Goal: Communication & Community: Answer question/provide support

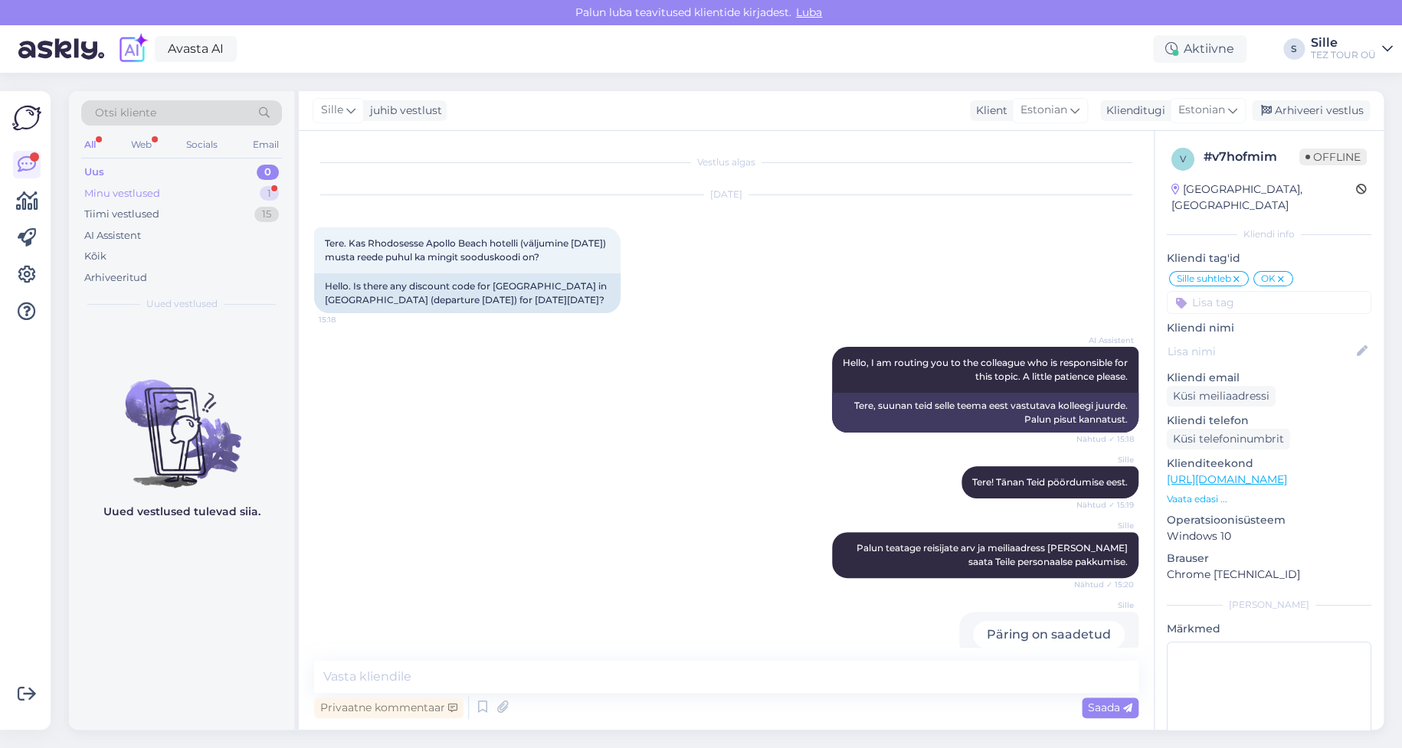
scroll to position [1053, 0]
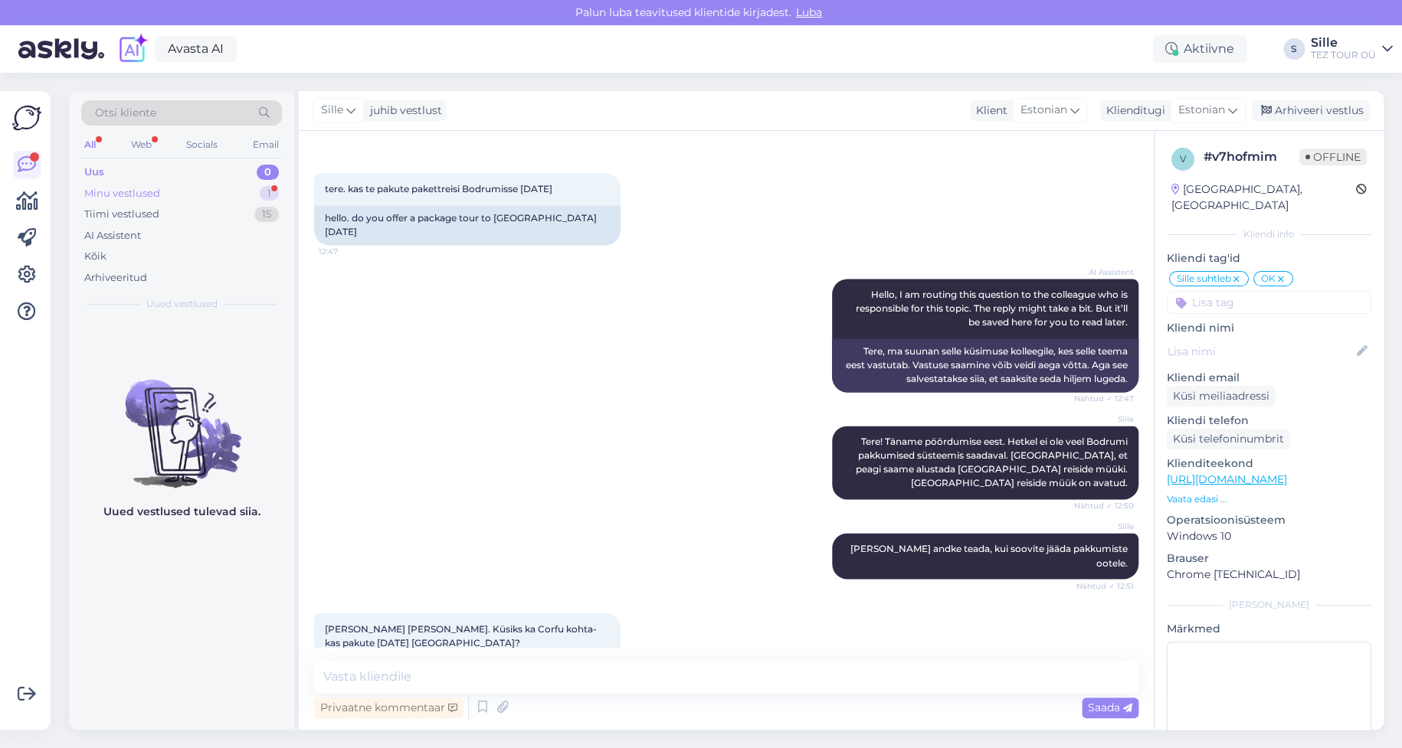
click at [146, 188] on div "Minu vestlused" at bounding box center [122, 193] width 76 height 15
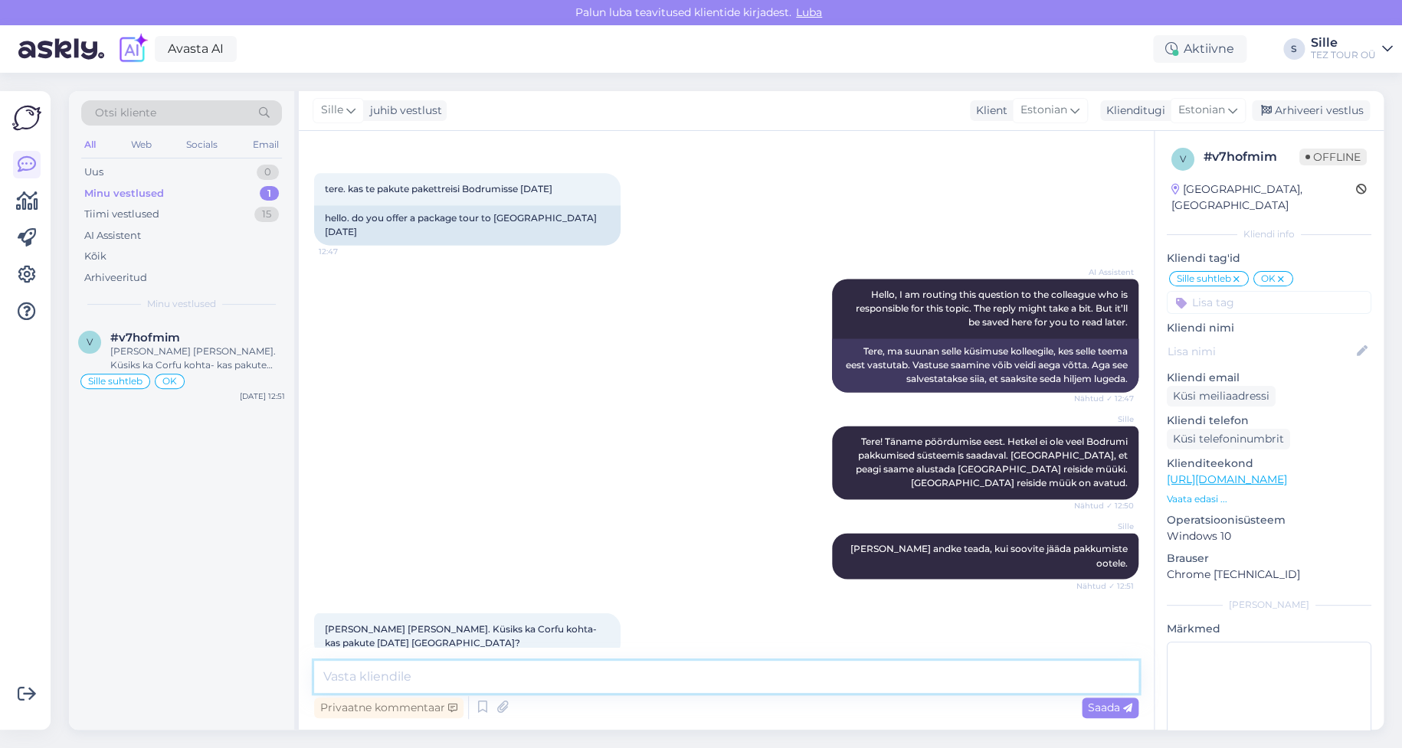
click at [388, 675] on textarea at bounding box center [726, 677] width 824 height 32
type textarea "Samuti ei ole veel pakkumised lisatud. Ootame : )"
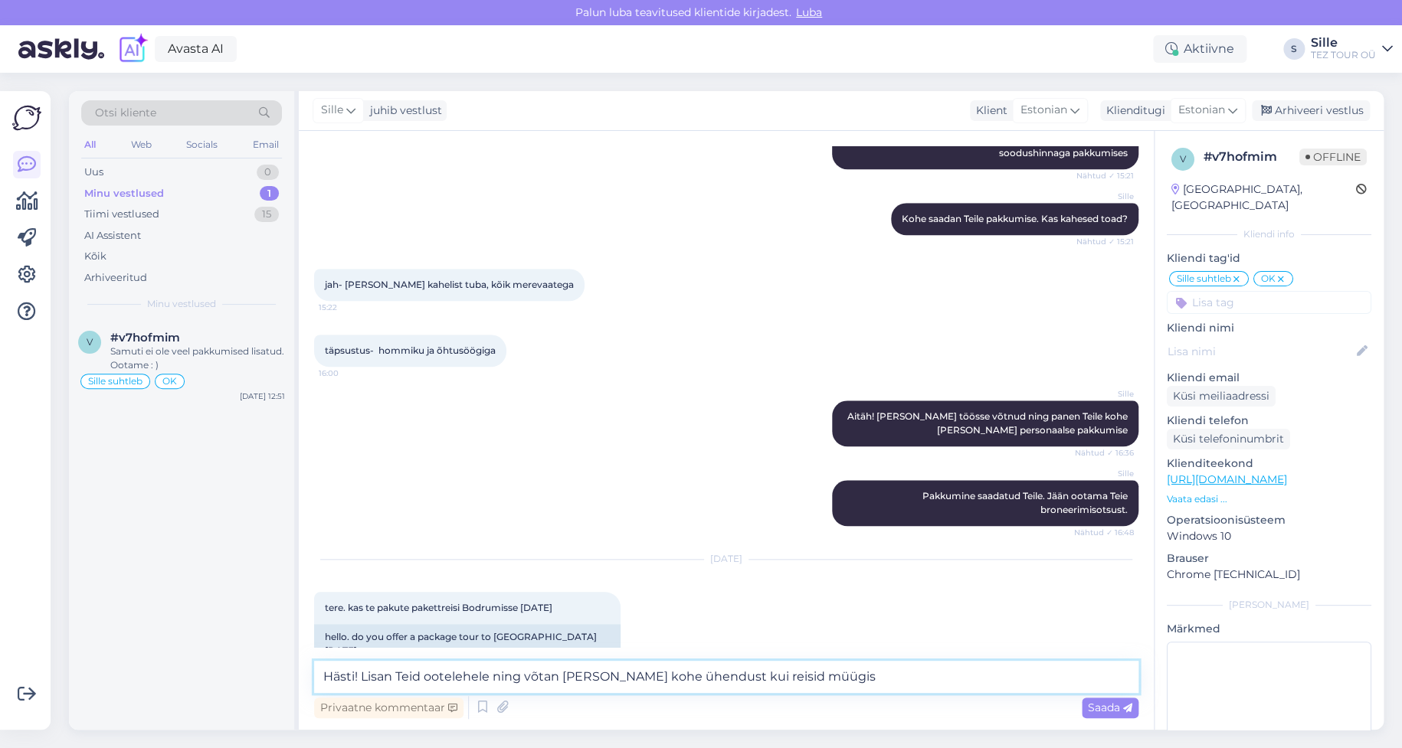
scroll to position [505, 0]
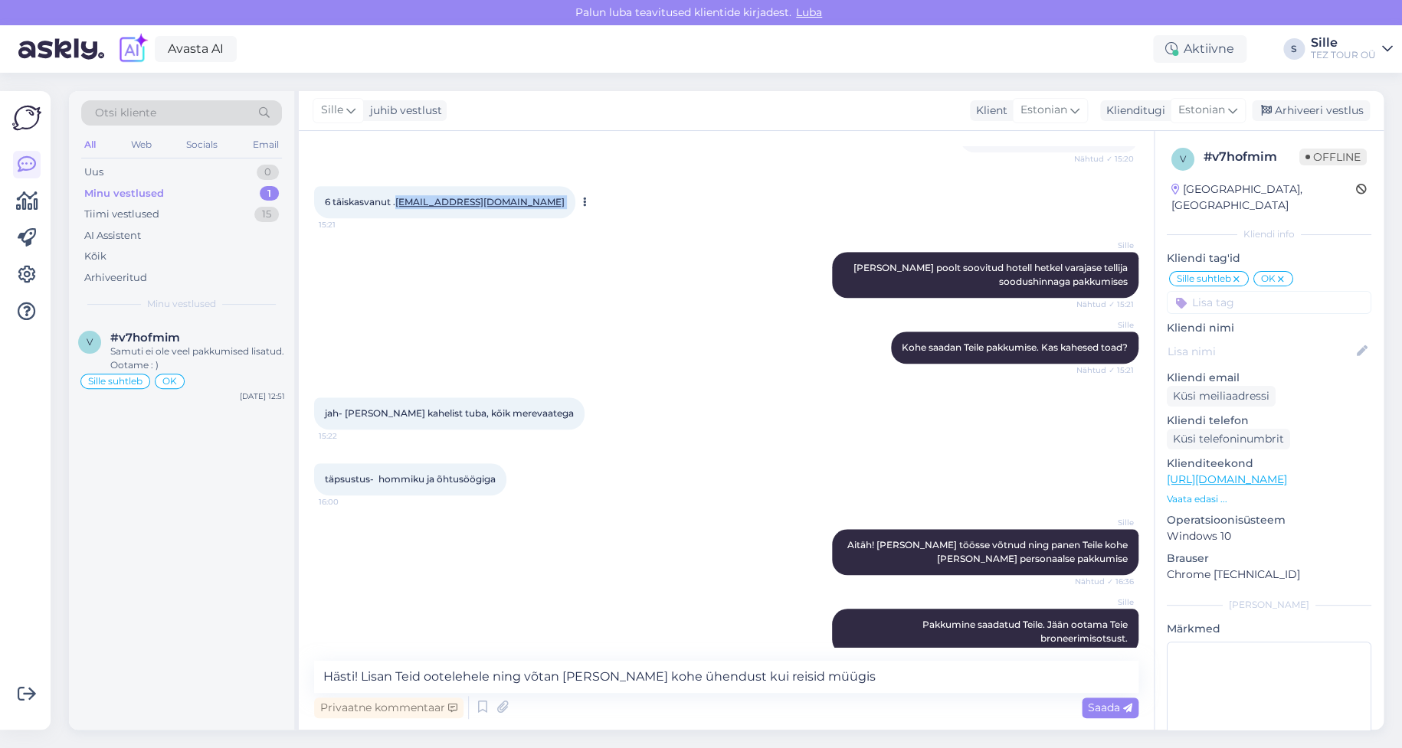
drag, startPoint x: 527, startPoint y: 195, endPoint x: 400, endPoint y: 198, distance: 127.2
click at [400, 198] on div "6 täiskasvanut . [EMAIL_ADDRESS][DOMAIN_NAME] 15:21" at bounding box center [444, 202] width 261 height 32
copy div "[EMAIL_ADDRESS][DOMAIN_NAME] 15:21"
click at [849, 672] on textarea "Hästi! Lisan Teid ootelehele ning võtan [PERSON_NAME] kohe ühendust kui reisid …" at bounding box center [726, 677] width 824 height 32
click at [697, 673] on textarea "Hästi! Lisan Teid ootelehele ning võtan [PERSON_NAME] kohe ühendust kui reisid …" at bounding box center [726, 677] width 824 height 32
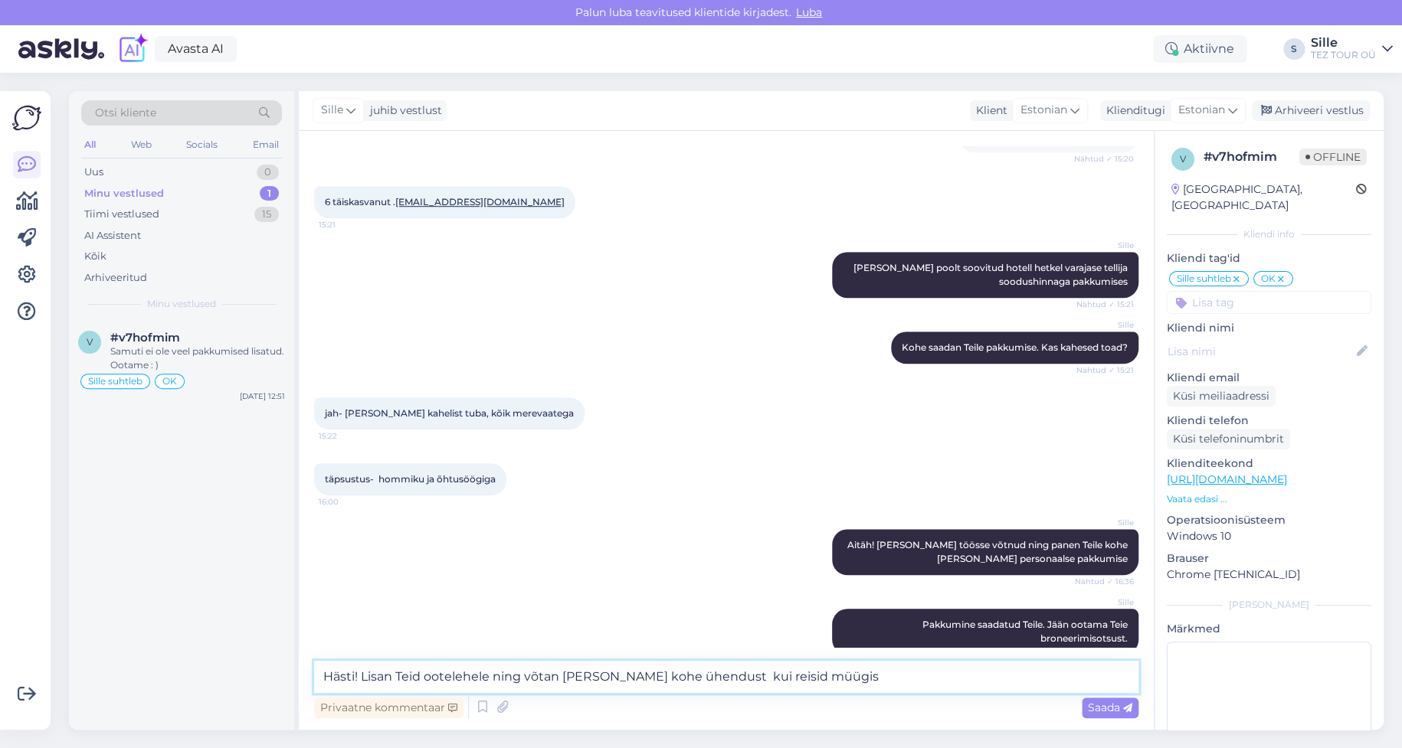
paste textarea "[EMAIL_ADDRESS][DOMAIN_NAME]"
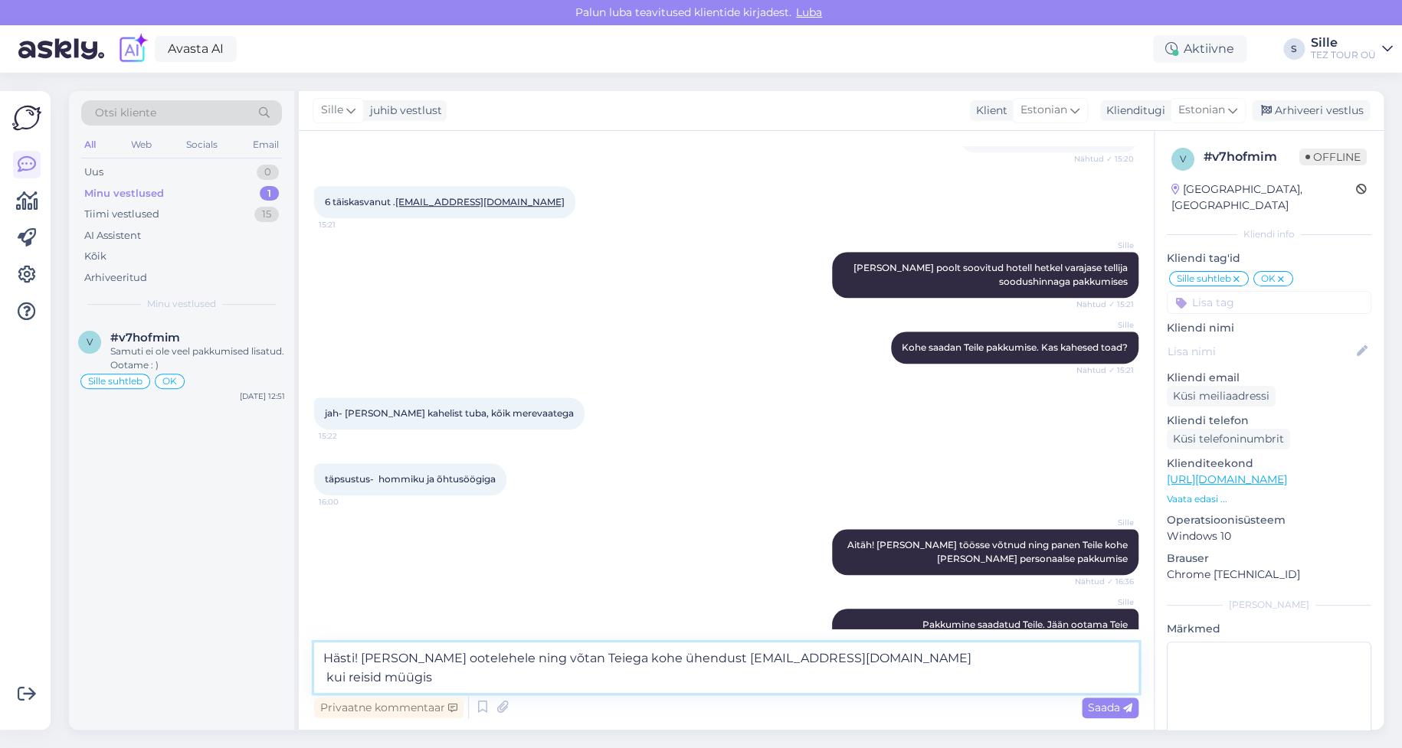
click at [870, 657] on textarea "Hästi! [PERSON_NAME] ootelehele ning võtan Teiega kohe ühendust [EMAIL_ADDRESS]…" at bounding box center [726, 668] width 824 height 51
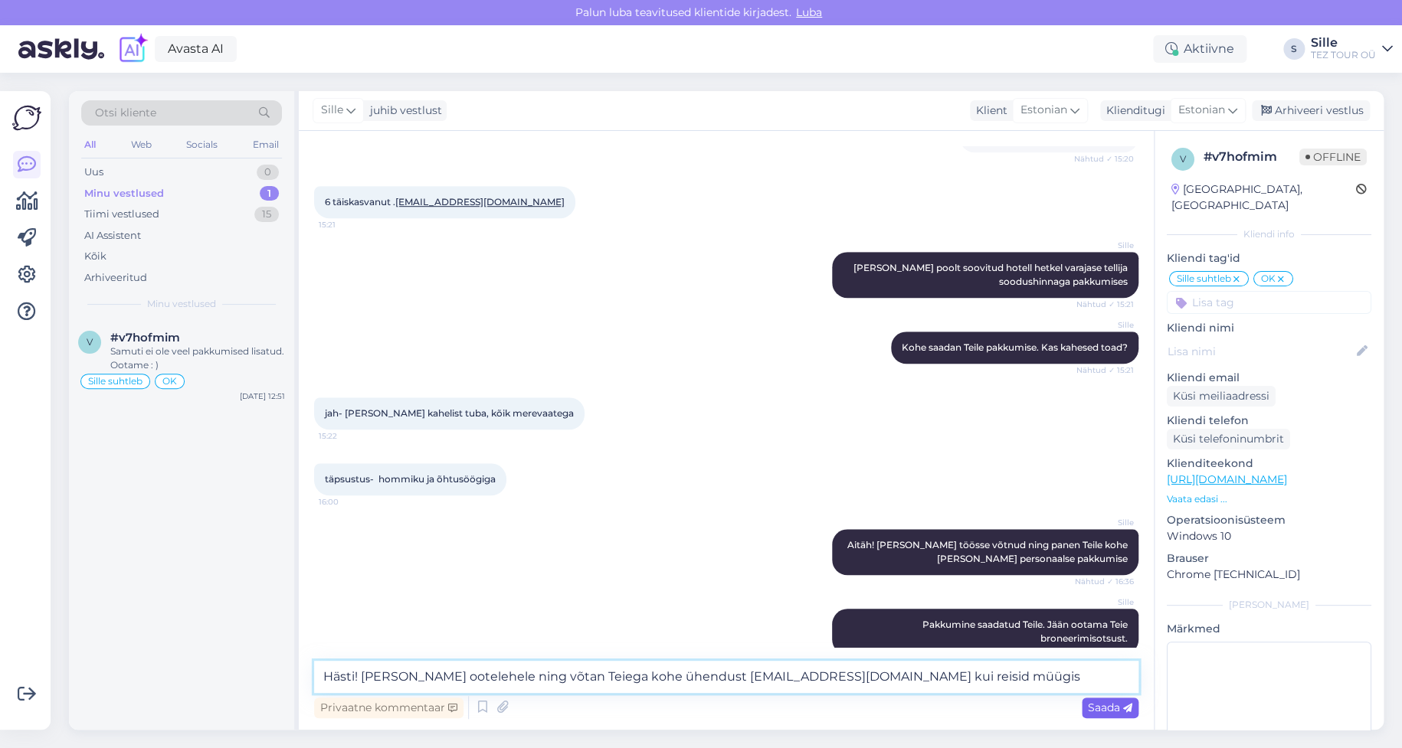
type textarea "Hästi! [PERSON_NAME] ootelehele ning võtan Teiega kohe ühendust [EMAIL_ADDRESS]…"
click at [1104, 705] on span "Saada" at bounding box center [1110, 708] width 44 height 14
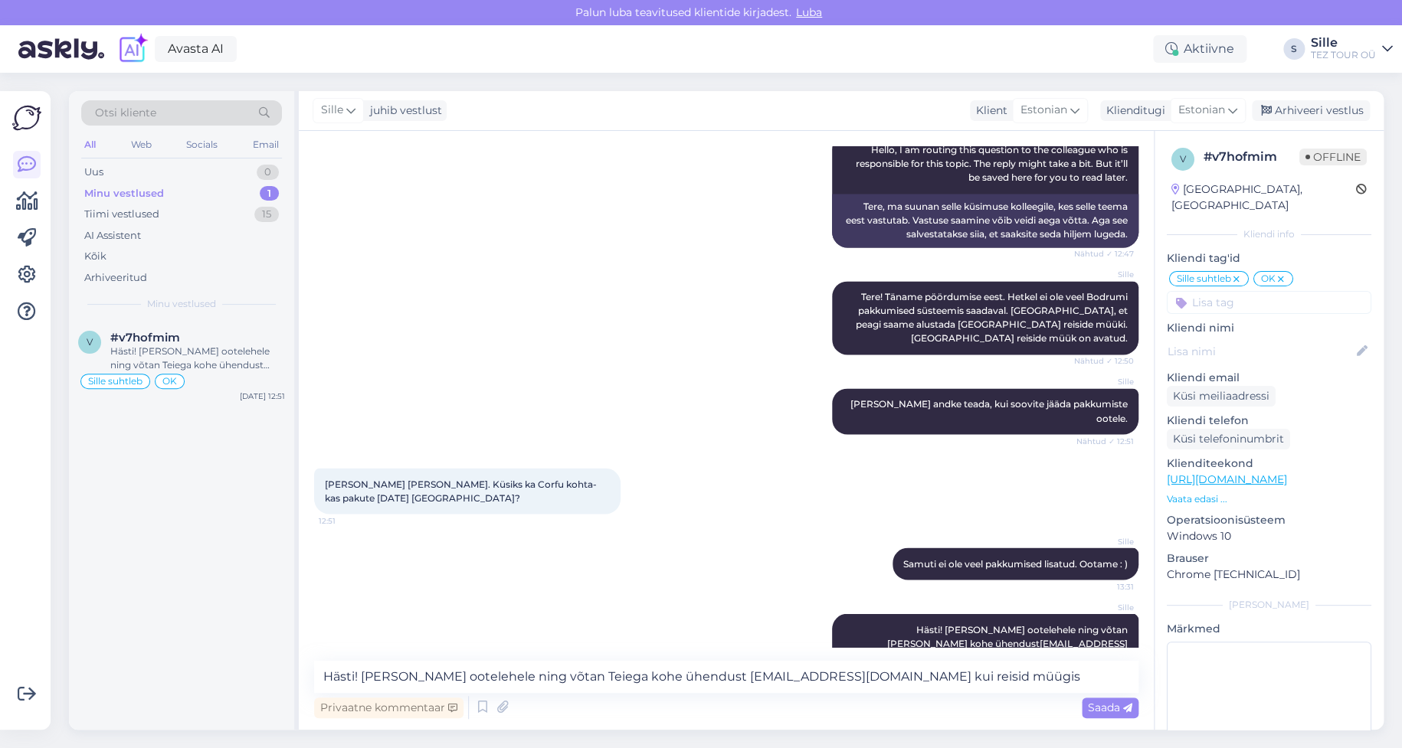
click at [1251, 291] on input at bounding box center [1268, 302] width 204 height 23
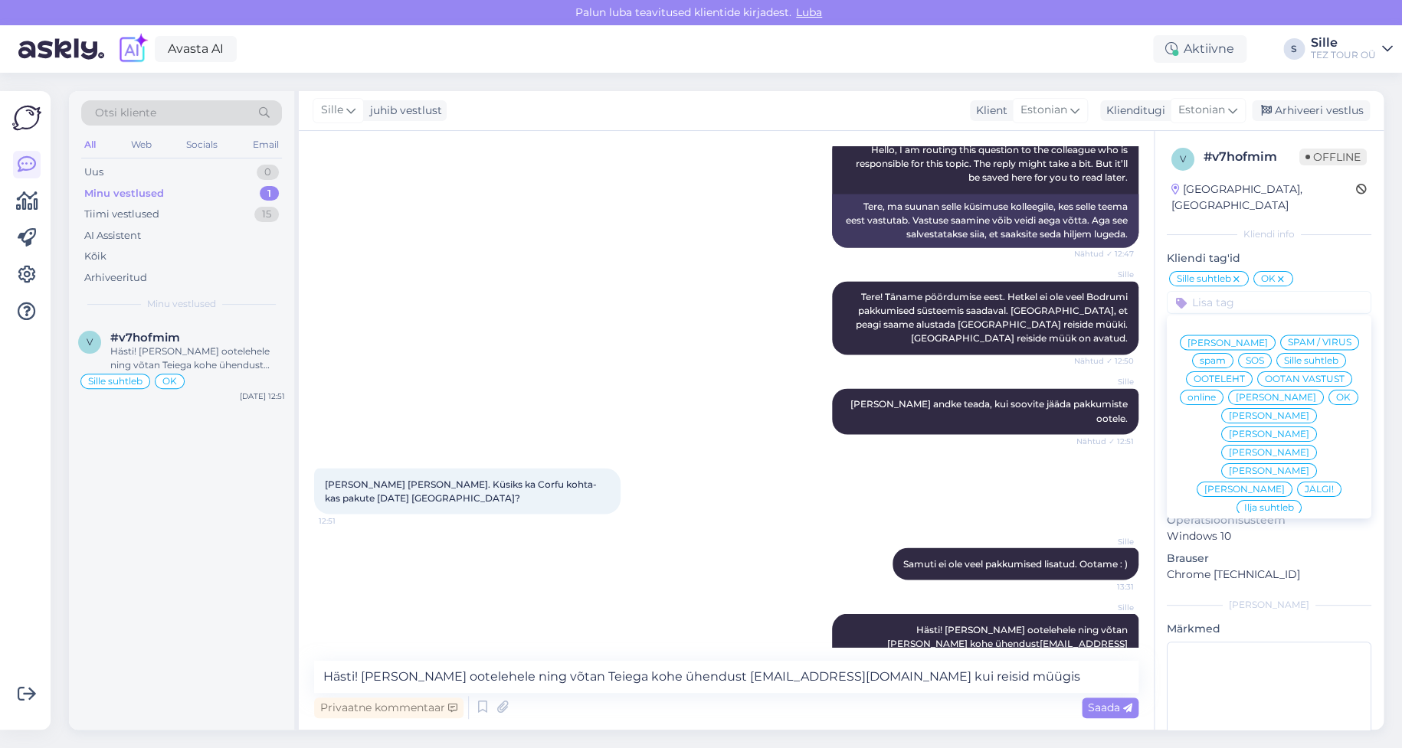
click at [1245, 375] on span "OOTELEHT" at bounding box center [1218, 379] width 51 height 9
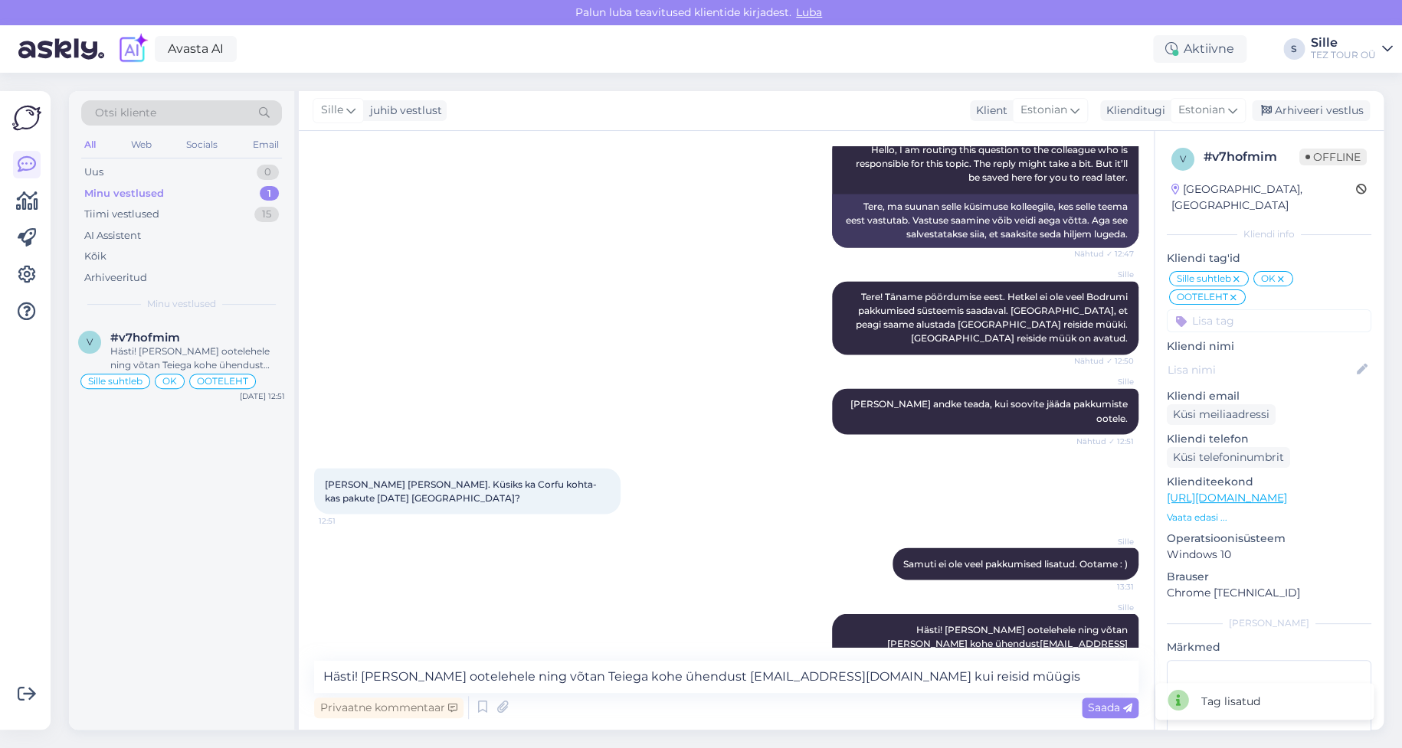
click at [1283, 273] on icon at bounding box center [1280, 279] width 9 height 12
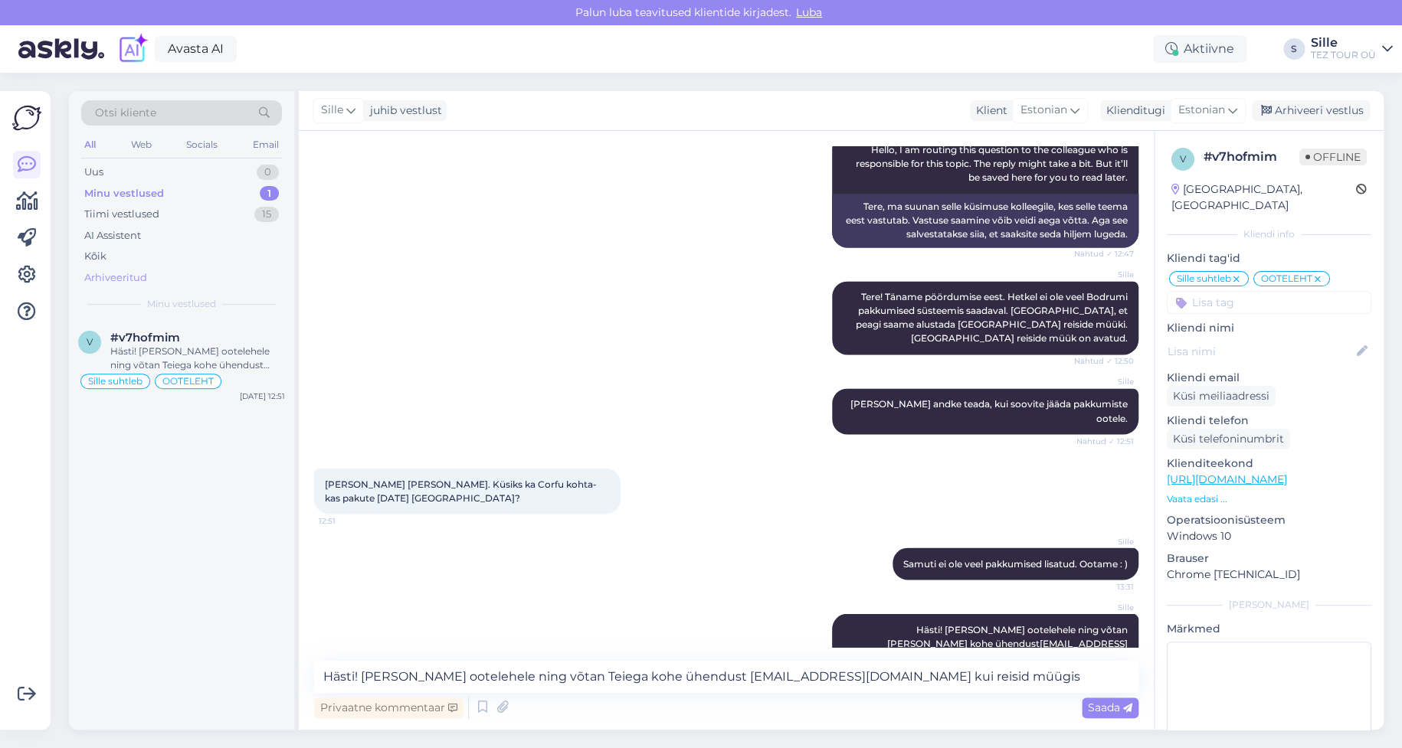
click at [120, 270] on div "Arhiveeritud" at bounding box center [181, 277] width 201 height 21
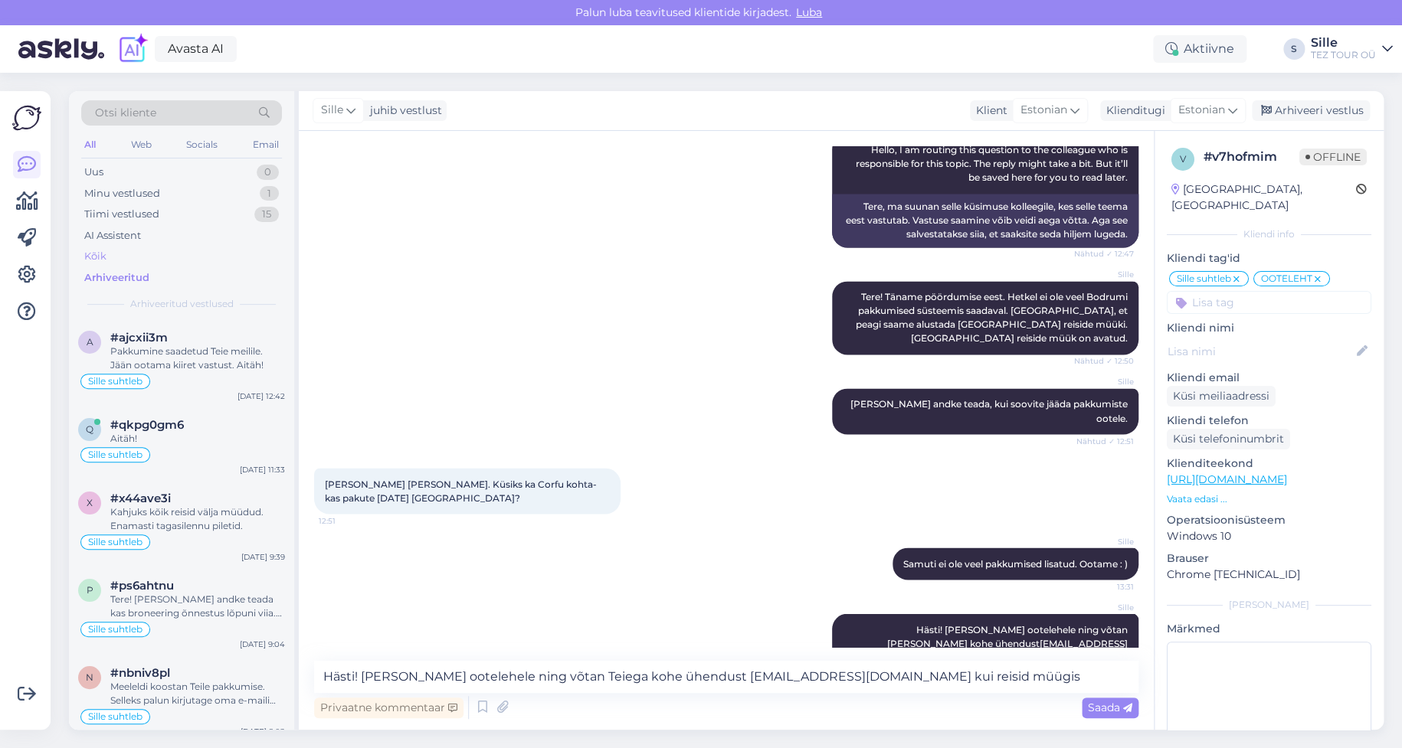
click at [109, 250] on div "Kõik" at bounding box center [181, 256] width 201 height 21
